Goal: Task Accomplishment & Management: Use online tool/utility

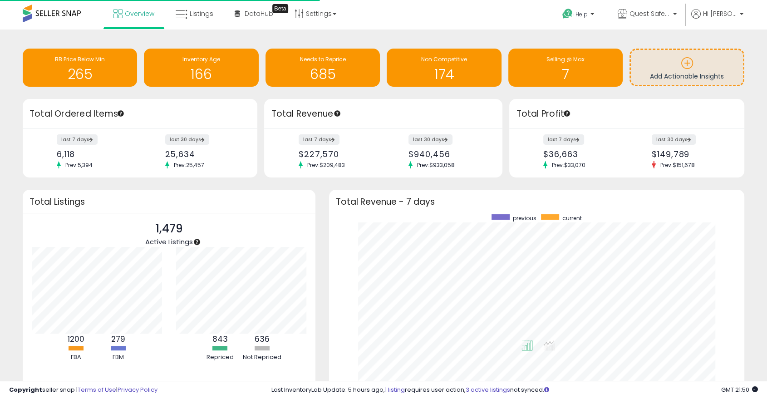
scroll to position [172, 397]
click at [190, 15] on span "Listings" at bounding box center [202, 13] width 24 height 9
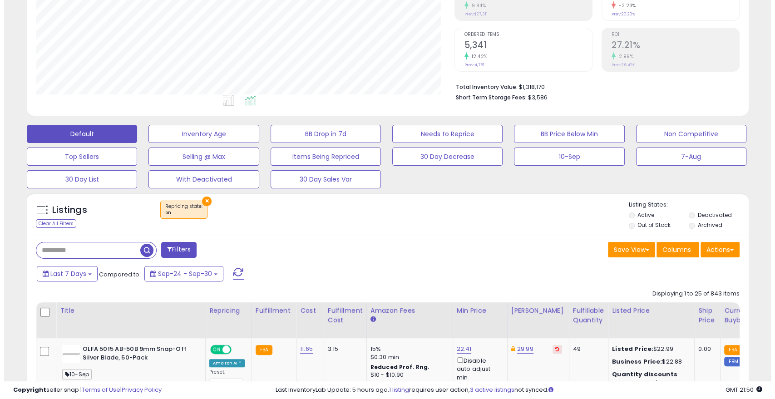
scroll to position [173, 0]
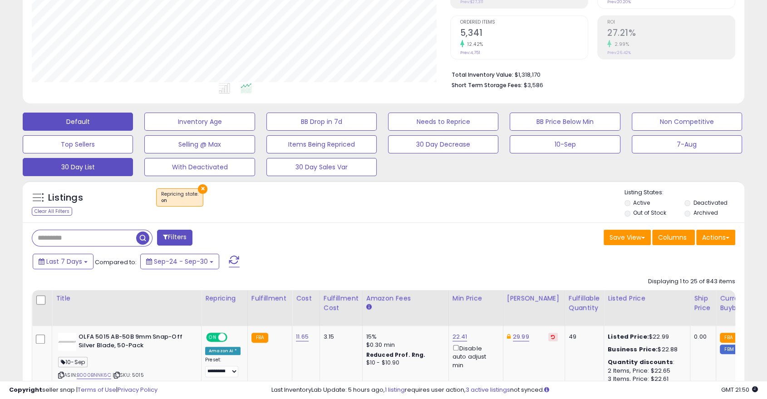
click at [115, 170] on button "30 Day List" at bounding box center [78, 167] width 110 height 18
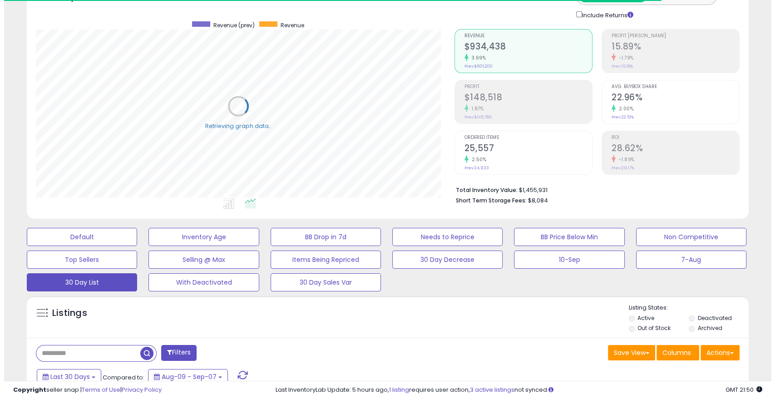
scroll to position [0, 0]
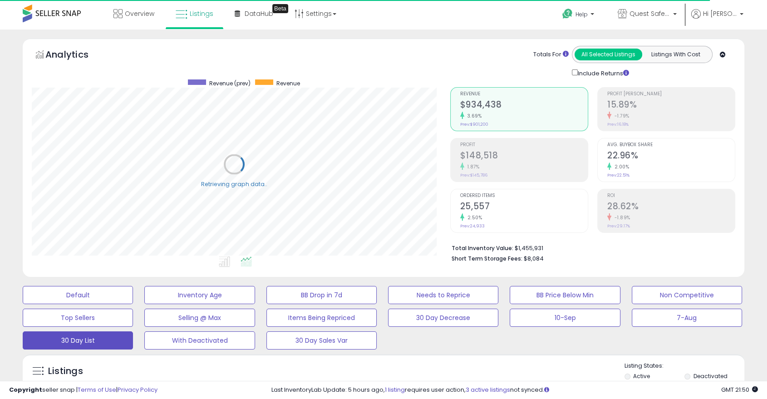
click at [533, 159] on h2 "$148,518" at bounding box center [524, 156] width 128 height 12
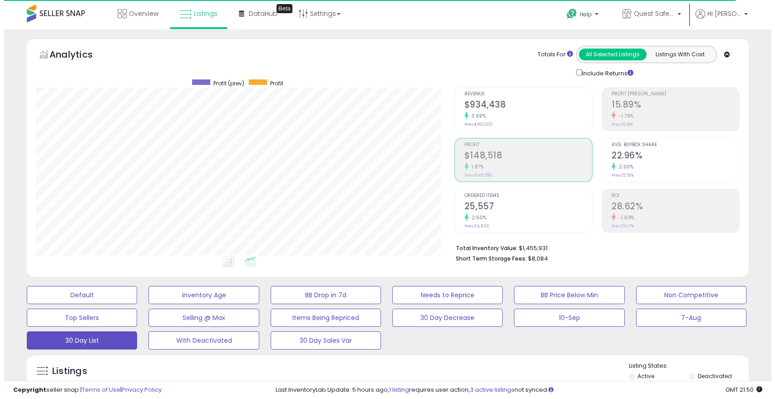
scroll to position [186, 418]
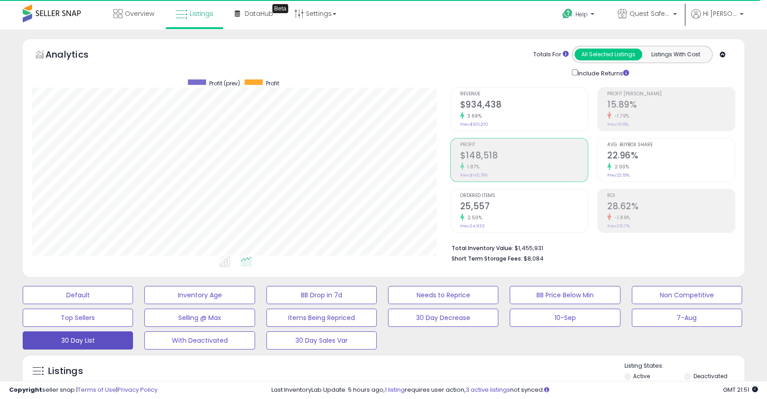
click at [648, 93] on span "Profit [PERSON_NAME]" at bounding box center [672, 94] width 128 height 5
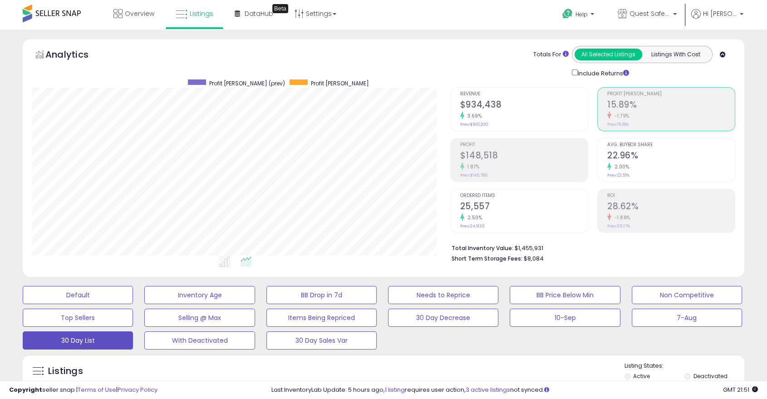
click at [521, 110] on h2 "$934,438" at bounding box center [524, 105] width 128 height 12
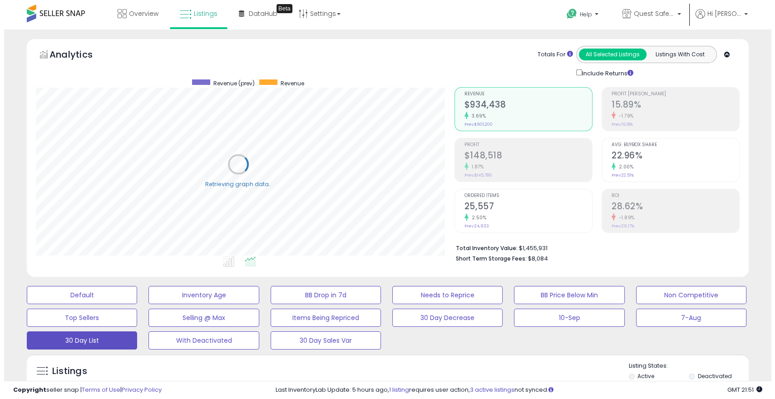
scroll to position [453882, 453649]
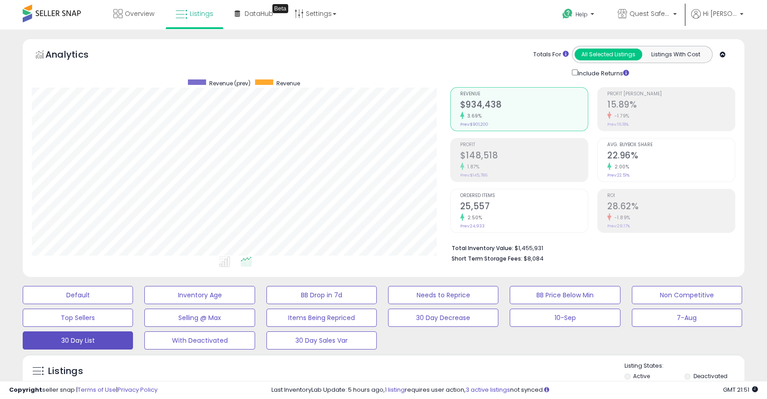
click at [538, 156] on h2 "$148,518" at bounding box center [524, 156] width 128 height 12
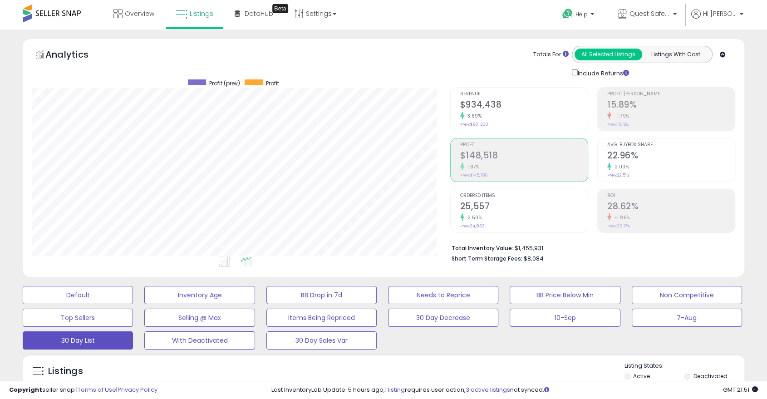
click at [632, 100] on h2 "15.89%" at bounding box center [672, 105] width 128 height 12
click at [457, 106] on li "Revenue $934,438 3.69% Prev: $901,200" at bounding box center [519, 109] width 138 height 44
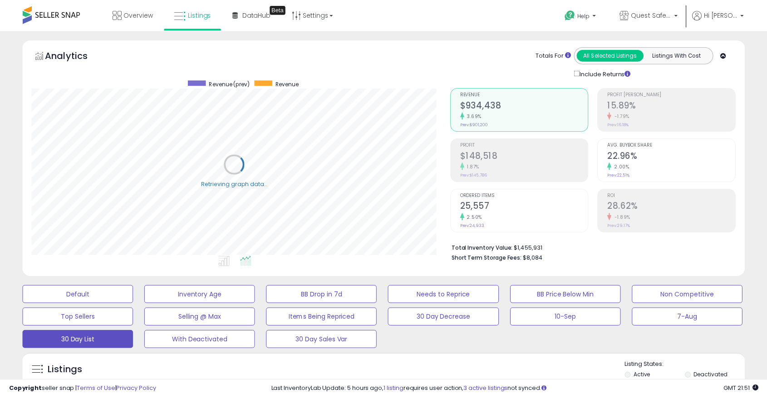
scroll to position [0, 0]
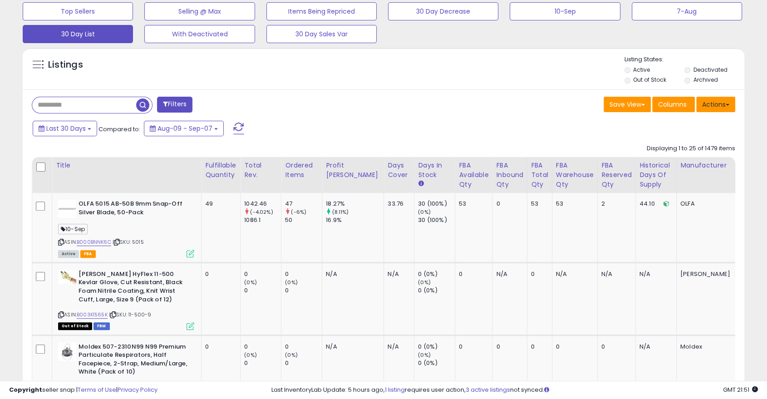
click at [732, 105] on button "Actions" at bounding box center [716, 104] width 39 height 15
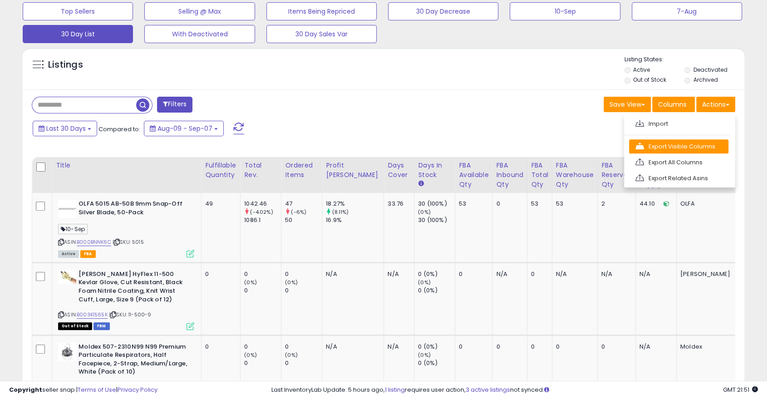
click at [691, 147] on link "Export Visible Columns" at bounding box center [678, 146] width 99 height 14
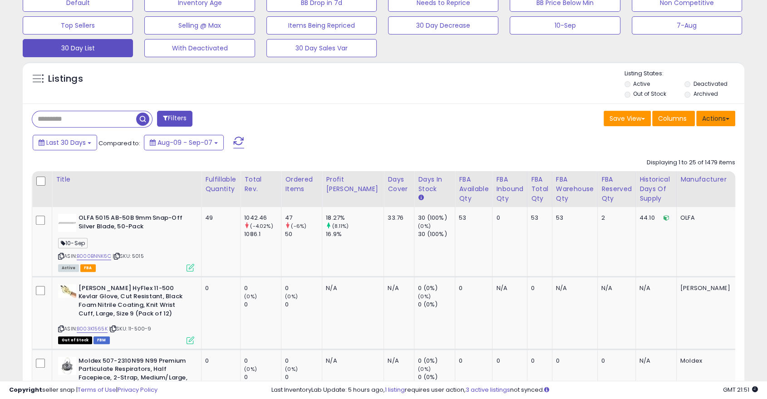
click at [730, 111] on button "Actions" at bounding box center [716, 118] width 39 height 15
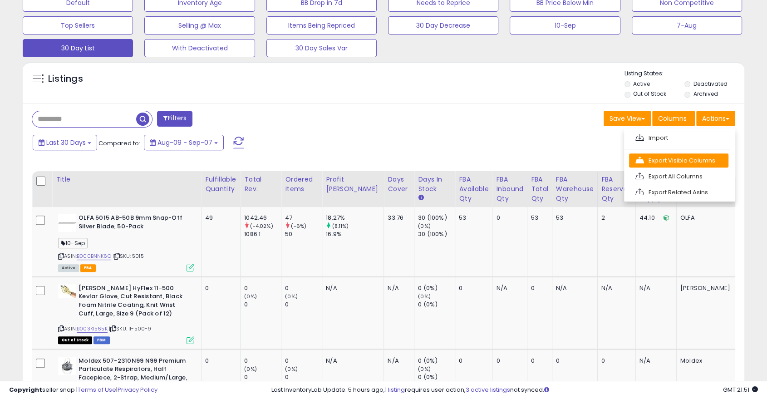
click at [688, 161] on link "Export Visible Columns" at bounding box center [678, 160] width 99 height 14
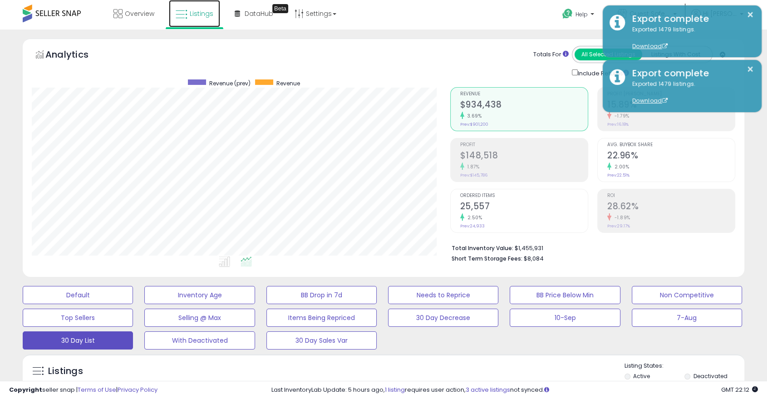
click at [202, 10] on span "Listings" at bounding box center [202, 13] width 24 height 9
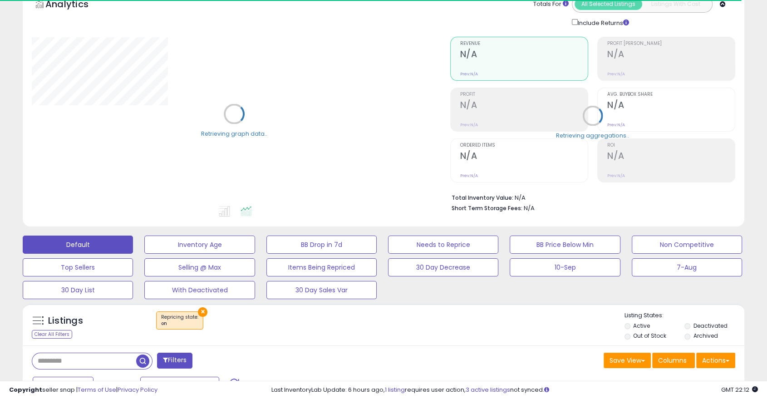
scroll to position [67, 0]
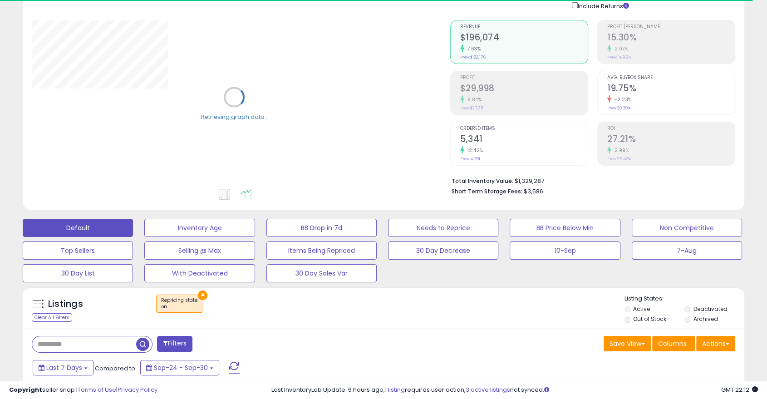
click at [202, 297] on button "×" at bounding box center [203, 296] width 10 height 10
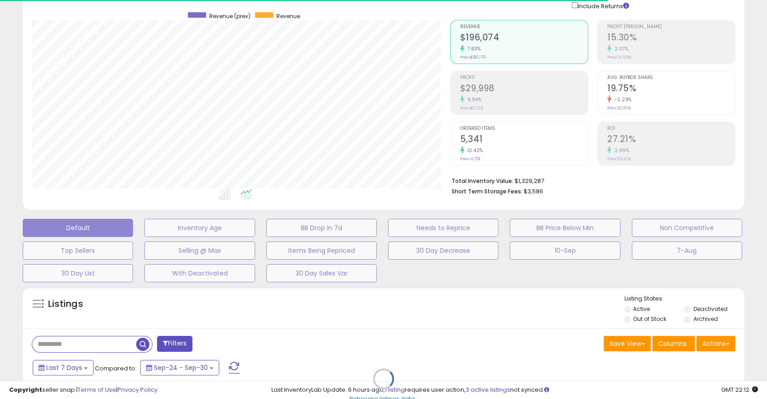
click at [84, 370] on div "Retrieving listings data.." at bounding box center [384, 385] width 736 height 207
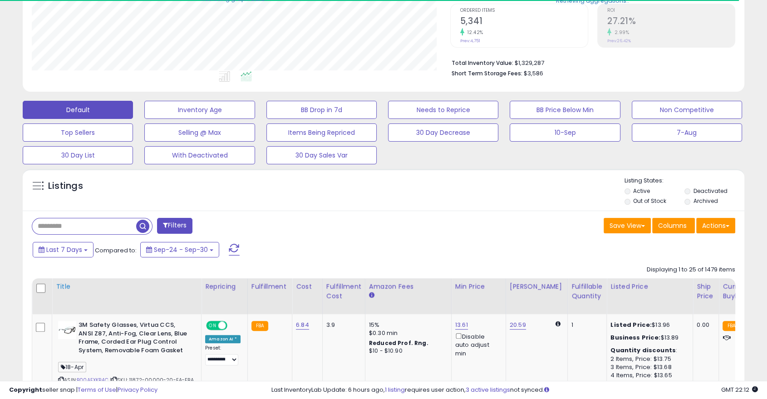
scroll to position [188, 0]
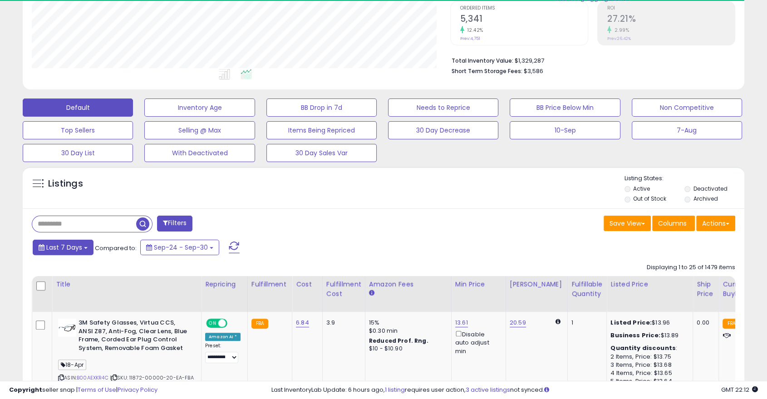
click at [80, 250] on span "Last 7 Days" at bounding box center [64, 247] width 36 height 9
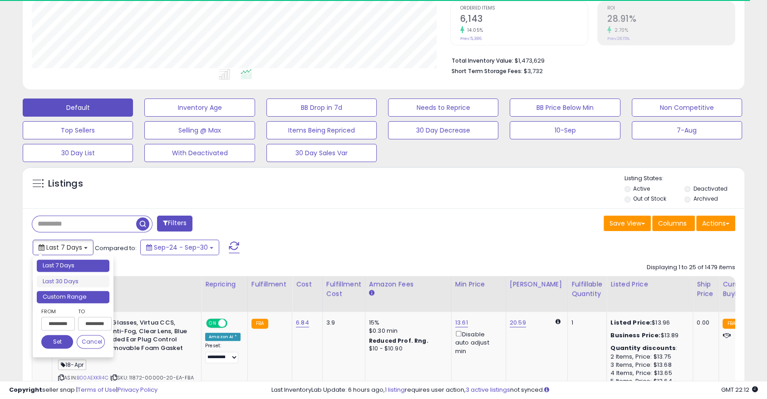
type input "**********"
click at [68, 324] on input "**********" at bounding box center [58, 324] width 34 height 14
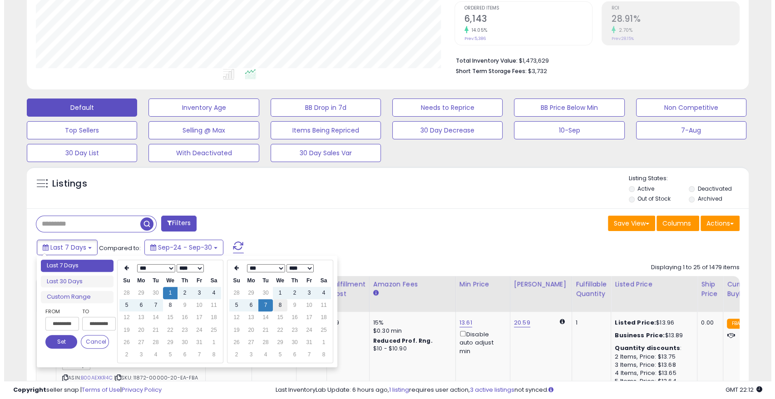
scroll to position [186, 418]
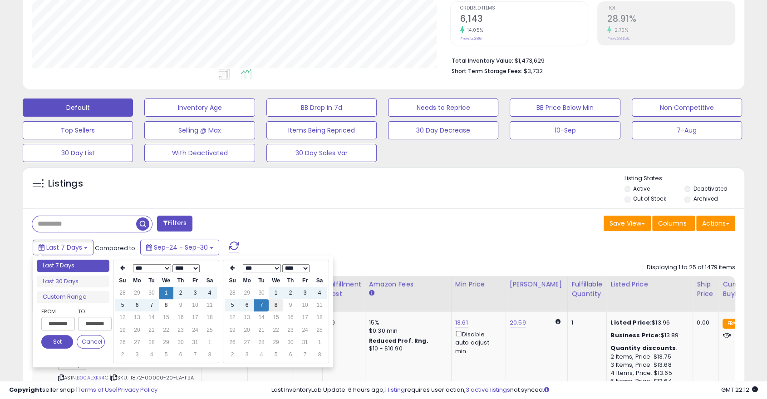
click at [278, 306] on td "8" at bounding box center [276, 305] width 15 height 12
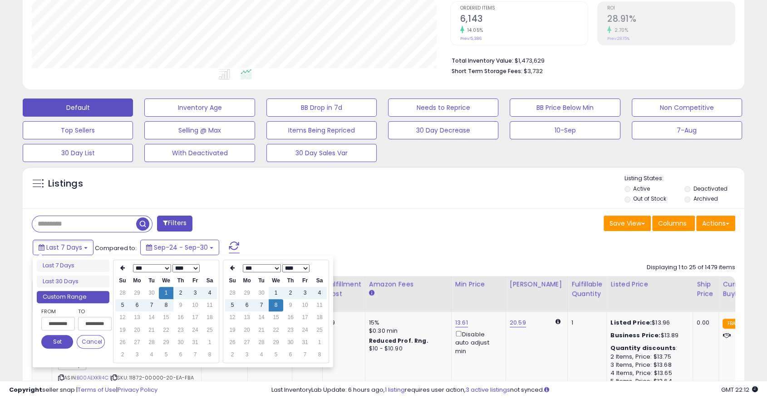
type input "**********"
click at [71, 337] on button "Set" at bounding box center [57, 342] width 32 height 14
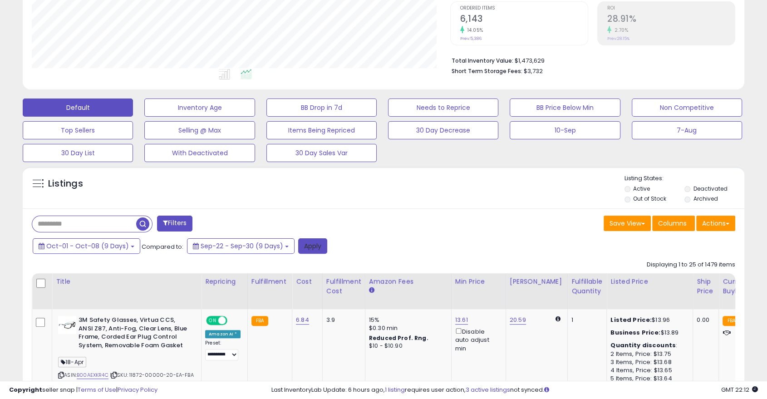
click at [304, 247] on button "Apply" at bounding box center [312, 245] width 29 height 15
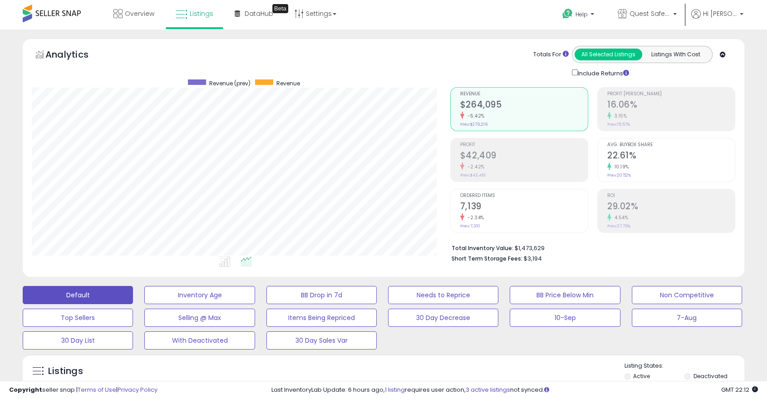
click at [494, 148] on div "Profit $42,409 -2.42% Prev: $43,461" at bounding box center [524, 158] width 128 height 41
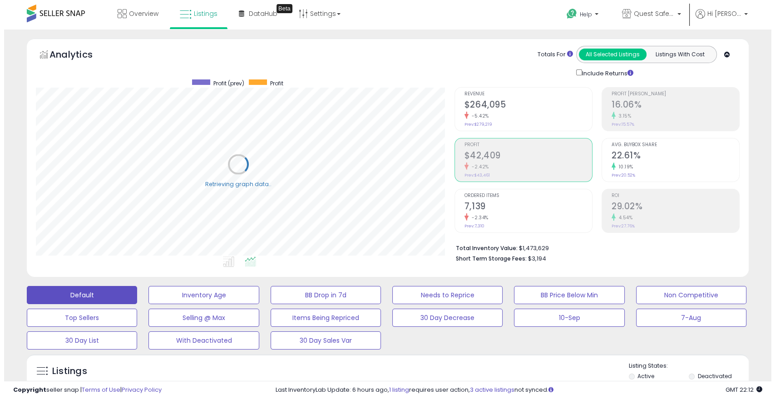
scroll to position [453882, 453649]
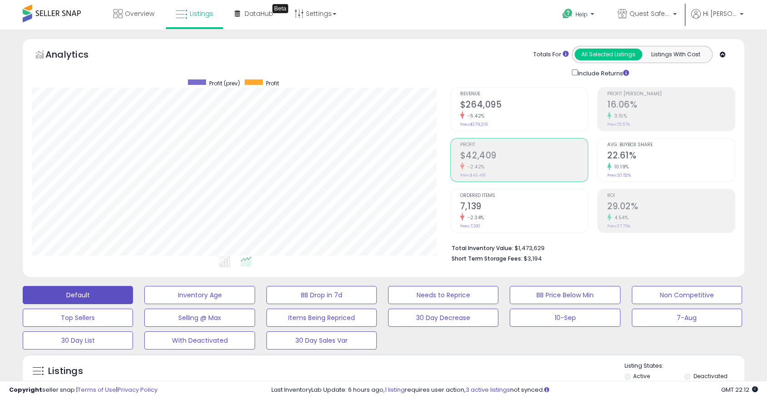
click at [727, 106] on h2 "16.06%" at bounding box center [672, 105] width 128 height 12
